Goal: Task Accomplishment & Management: Manage account settings

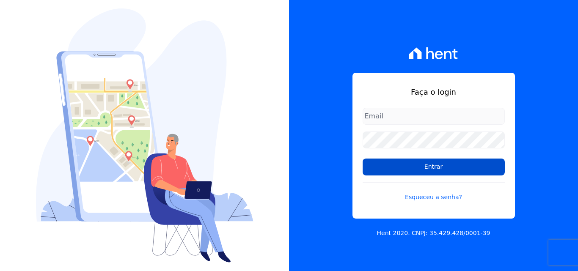
type input "[EMAIL_ADDRESS][DOMAIN_NAME]"
click at [408, 163] on input "Entrar" at bounding box center [434, 167] width 142 height 17
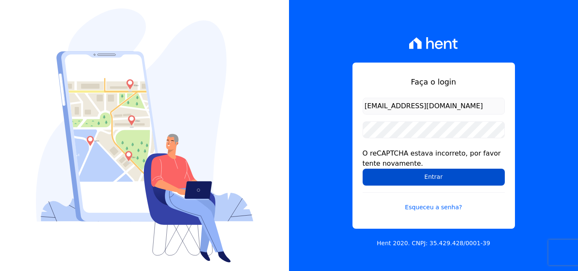
click at [395, 176] on input "Entrar" at bounding box center [434, 177] width 142 height 17
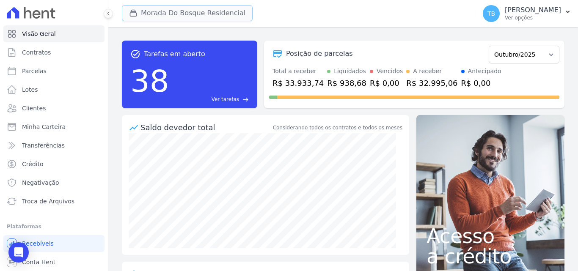
click at [222, 12] on button "Morada Do Bosque Residencial" at bounding box center [187, 13] width 131 height 16
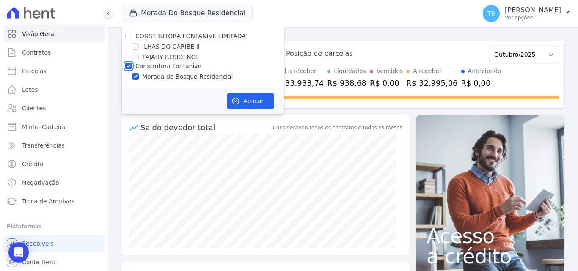
click at [127, 65] on input "Construtora Fontanive" at bounding box center [128, 66] width 7 height 7
checkbox input "false"
click at [135, 47] on input "ILHAS DO CARIBE II" at bounding box center [135, 46] width 7 height 7
click at [135, 48] on input "ILHAS DO CARIBE II" at bounding box center [135, 46] width 7 height 7
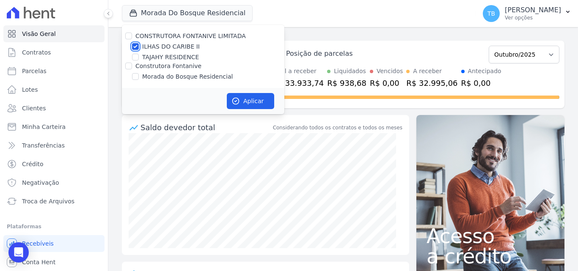
checkbox input "false"
click at [136, 56] on input "TAJAHY RESIDENCE" at bounding box center [135, 57] width 7 height 7
checkbox input "true"
click at [249, 102] on button "Aplicar" at bounding box center [250, 101] width 47 height 16
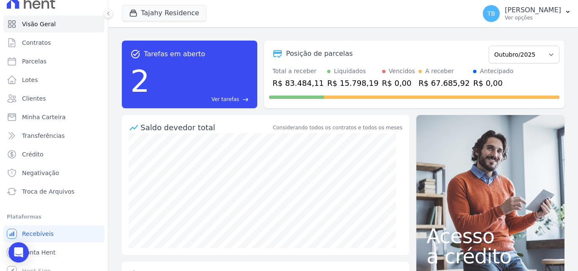
scroll to position [18, 0]
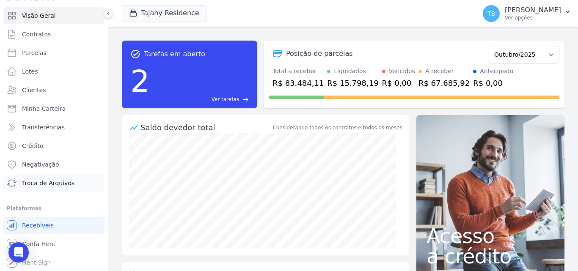
click at [61, 185] on span "Troca de Arquivos" at bounding box center [48, 183] width 52 height 8
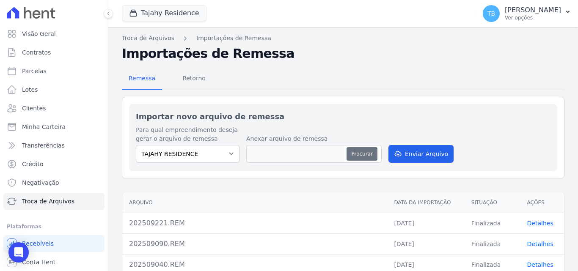
click at [369, 153] on button "Procurar" at bounding box center [362, 154] width 30 height 14
type input "202510010.REM"
click at [411, 156] on button "Enviar Arquivo" at bounding box center [420, 154] width 65 height 18
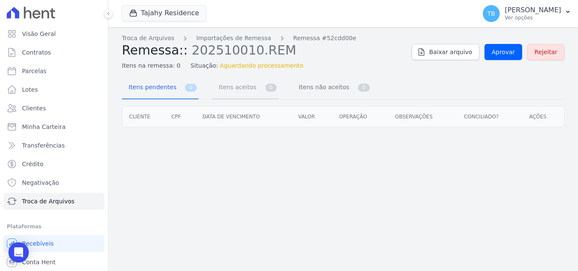
click at [242, 90] on span "Itens aceitos" at bounding box center [236, 87] width 44 height 17
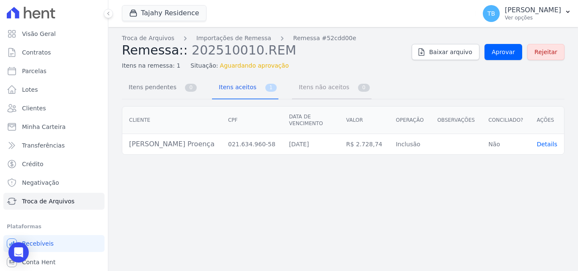
click at [303, 87] on span "Itens não aceitos" at bounding box center [322, 87] width 57 height 17
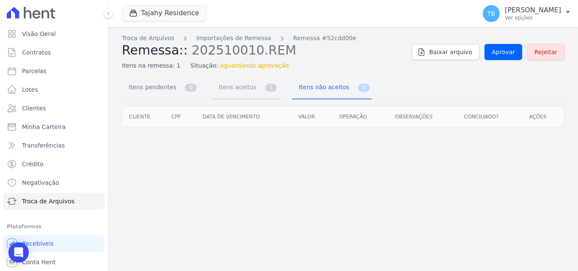
click at [219, 87] on span "Itens aceitos" at bounding box center [236, 87] width 44 height 17
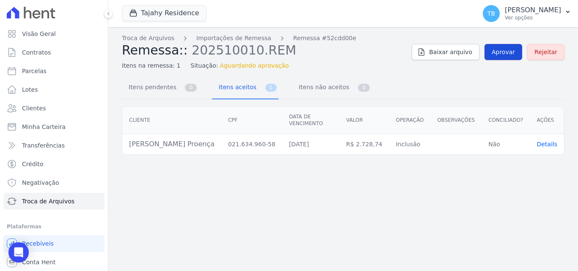
click at [506, 52] on span "Aprovar" at bounding box center [503, 52] width 23 height 8
click at [456, 52] on span "Baixar arquivo" at bounding box center [450, 52] width 43 height 8
click at [508, 69] on div "Troca de Arquivos Importações de Remessa Remessa #52cdd00e Remessa:: 202510010.…" at bounding box center [343, 52] width 443 height 36
click at [38, 51] on span "Contratos" at bounding box center [36, 52] width 29 height 8
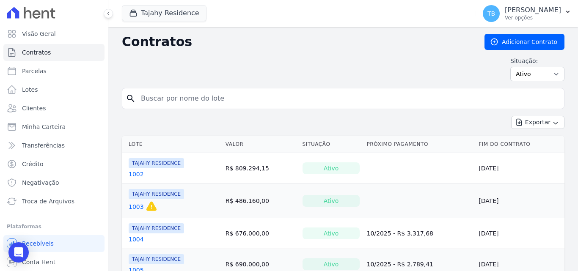
click at [166, 99] on input "search" at bounding box center [348, 98] width 425 height 17
type input "1904"
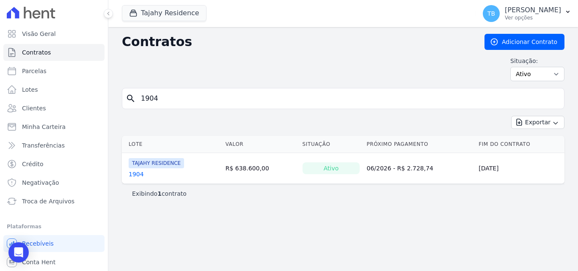
click at [135, 178] on link "1904" at bounding box center [136, 174] width 15 height 8
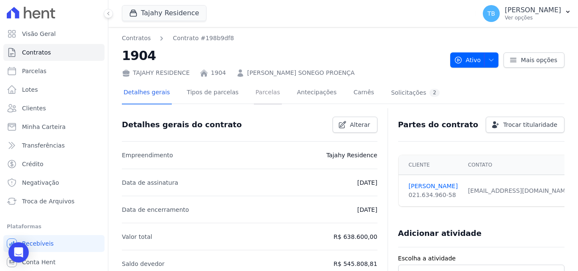
click at [254, 93] on link "Parcelas" at bounding box center [268, 93] width 28 height 22
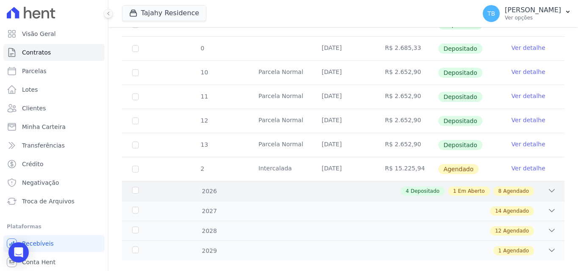
scroll to position [404, 0]
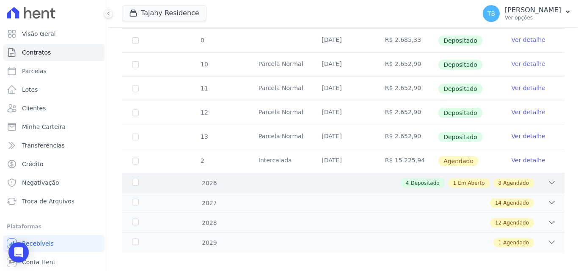
click at [253, 179] on div "4 Depositado 1 Em Aberto 8 Agendado" at bounding box center [365, 183] width 383 height 9
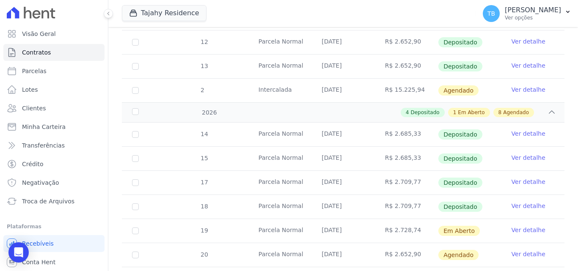
scroll to position [573, 0]
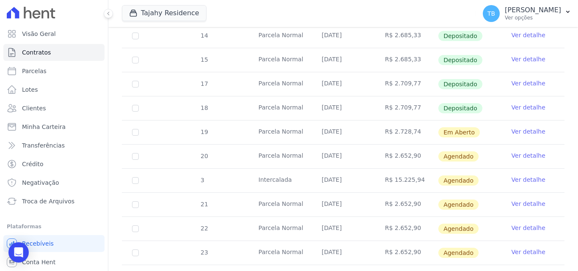
click at [514, 127] on link "Ver detalhe" at bounding box center [529, 131] width 34 height 8
click at [135, 129] on input "checkbox" at bounding box center [135, 132] width 7 height 7
checkbox input "true"
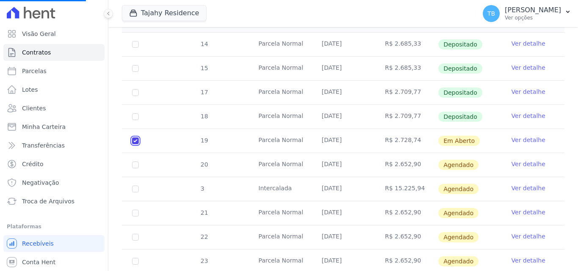
scroll to position [580, 0]
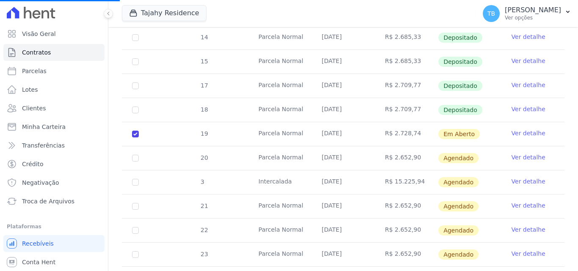
click at [512, 129] on link "Ver detalhe" at bounding box center [529, 133] width 34 height 8
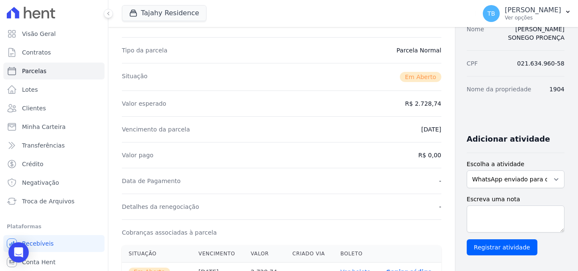
scroll to position [169, 0]
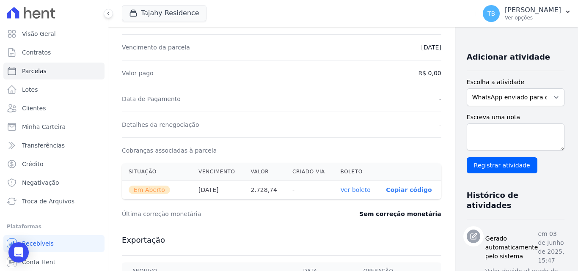
click at [341, 191] on link "Ver boleto" at bounding box center [356, 190] width 30 height 7
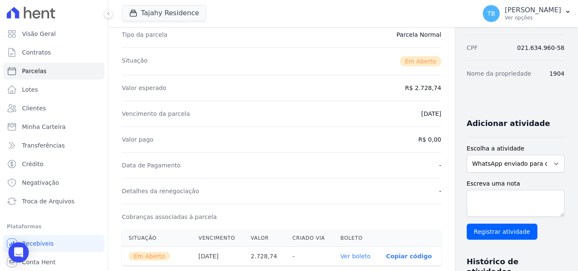
scroll to position [0, 0]
